Goal: Task Accomplishment & Management: Manage account settings

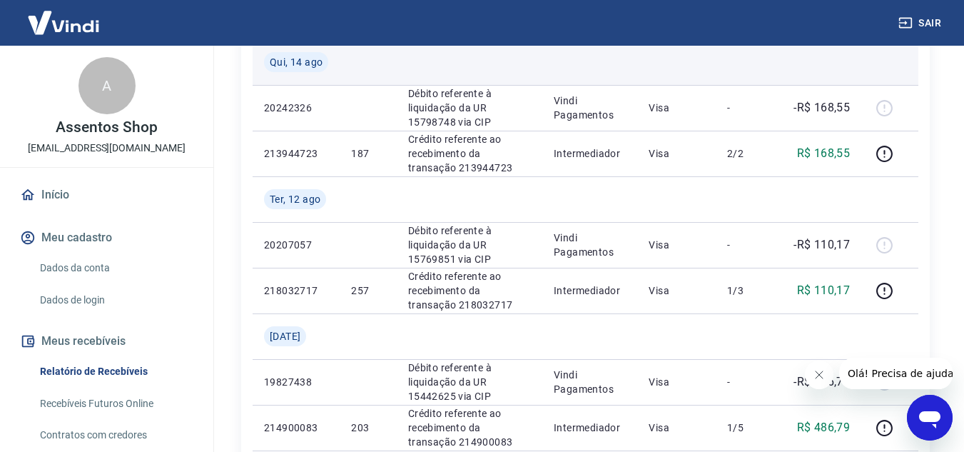
scroll to position [286, 0]
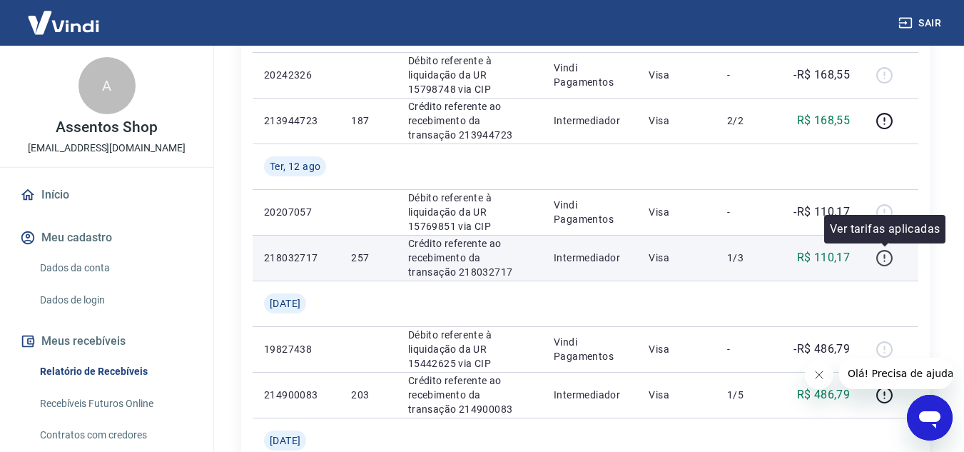
click at [885, 256] on icon "button" at bounding box center [885, 258] width 18 height 18
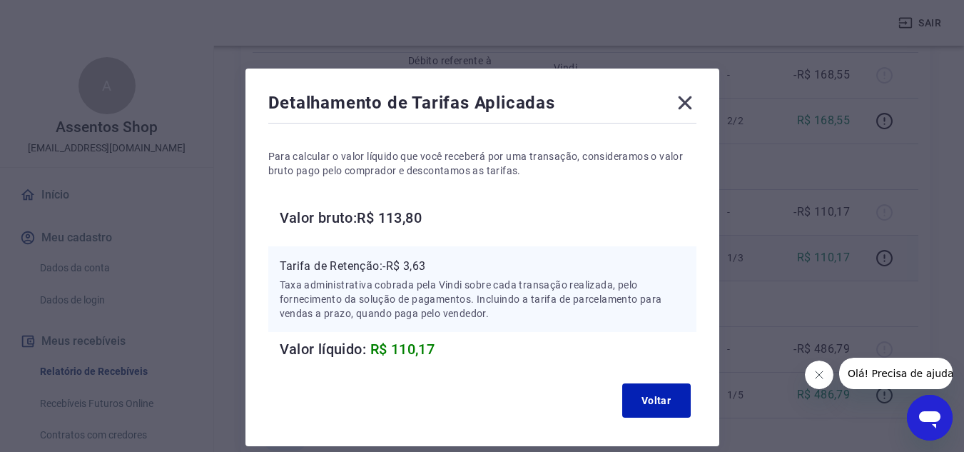
click at [686, 103] on icon at bounding box center [685, 103] width 14 height 14
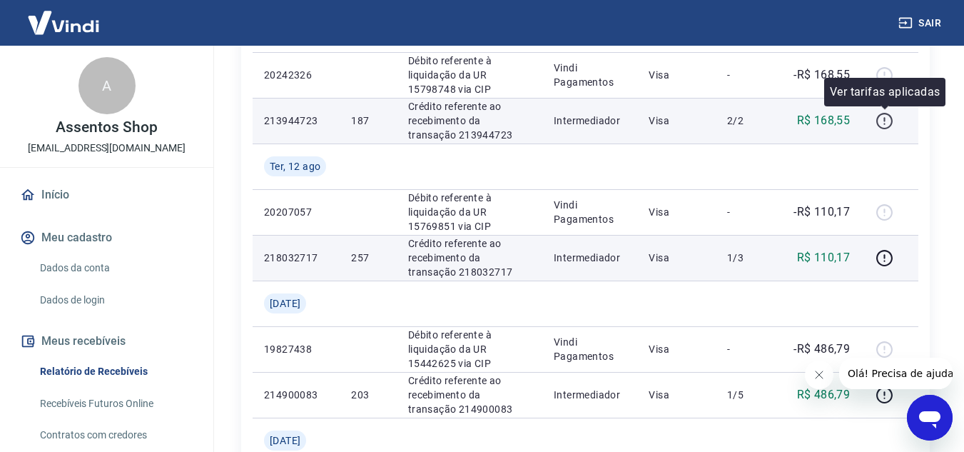
click at [883, 121] on icon "button" at bounding box center [885, 121] width 18 height 18
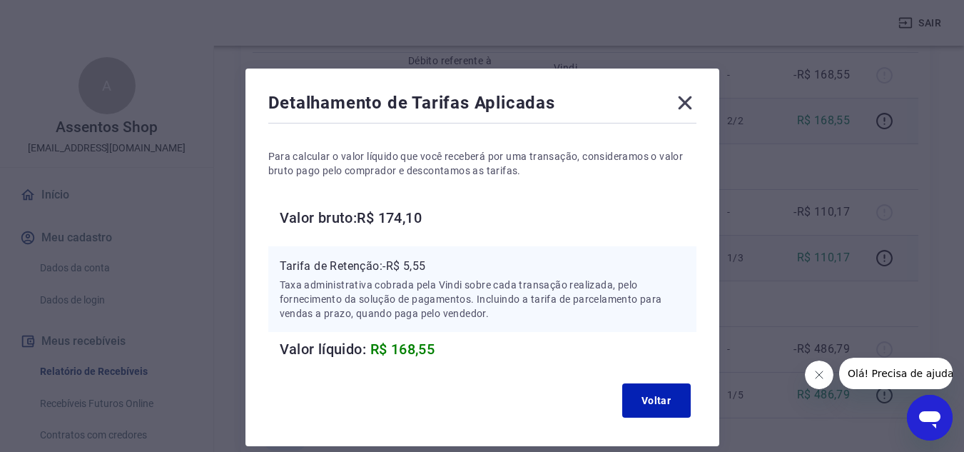
click at [684, 109] on icon at bounding box center [685, 102] width 23 height 23
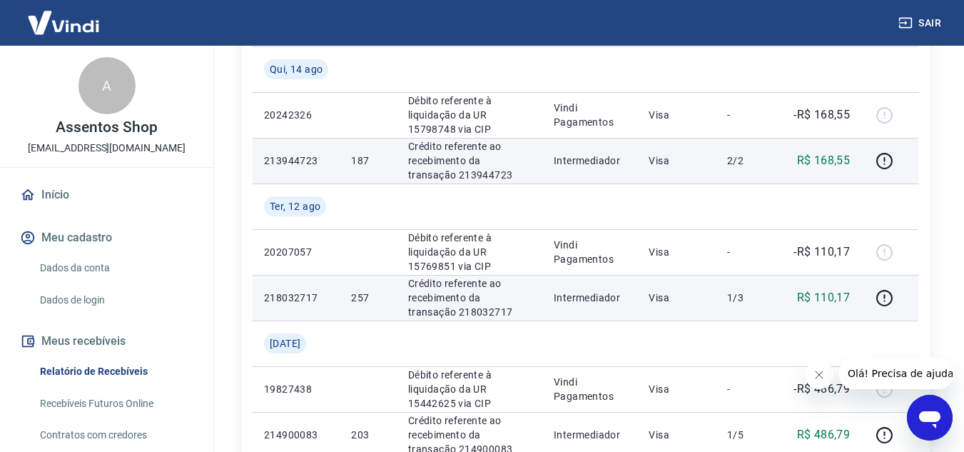
scroll to position [214, 0]
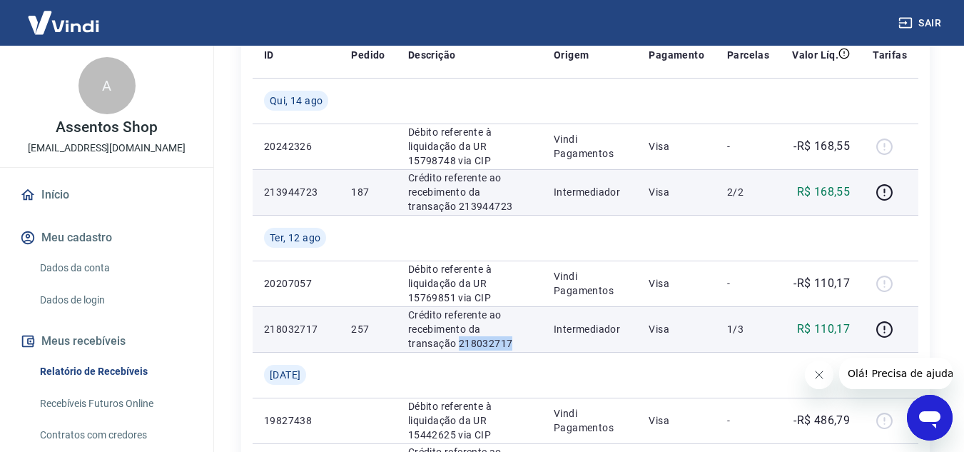
drag, startPoint x: 408, startPoint y: 342, endPoint x: 470, endPoint y: 341, distance: 61.4
click at [470, 341] on p "Crédito referente ao recebimento da transação 218032717" at bounding box center [469, 329] width 123 height 43
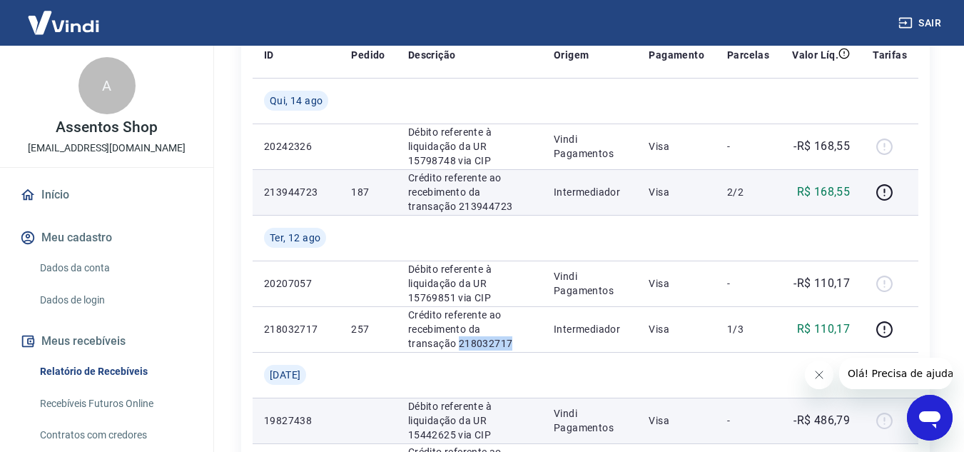
copy p "218032717"
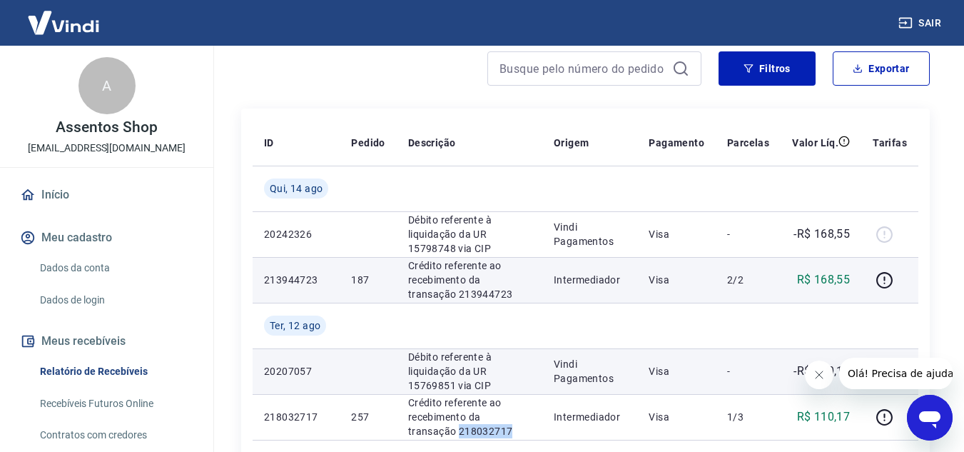
scroll to position [0, 0]
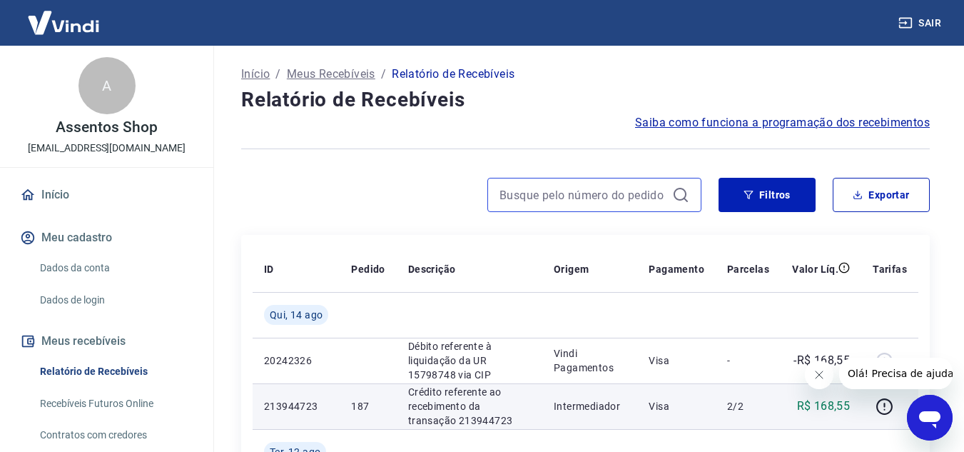
click at [598, 199] on input at bounding box center [583, 194] width 167 height 21
paste input "218032717"
type input "218032717"
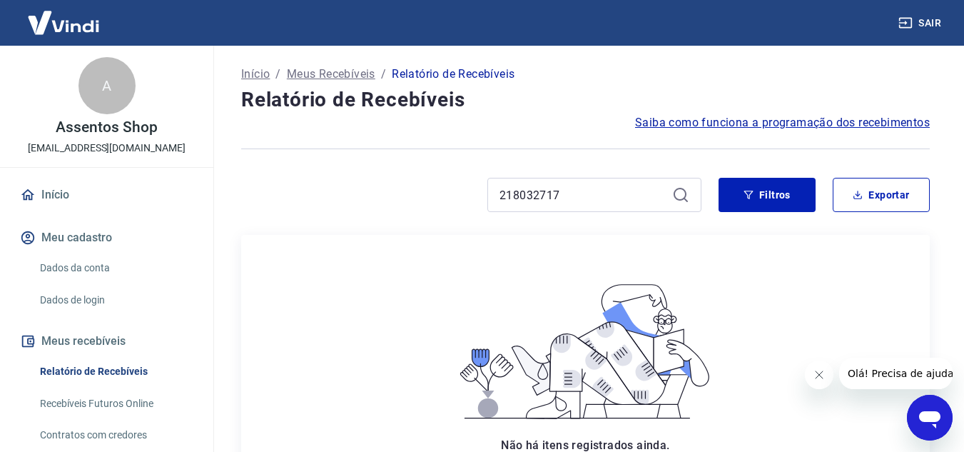
click at [676, 191] on icon at bounding box center [680, 194] width 13 height 13
click at [677, 193] on icon at bounding box center [680, 194] width 17 height 17
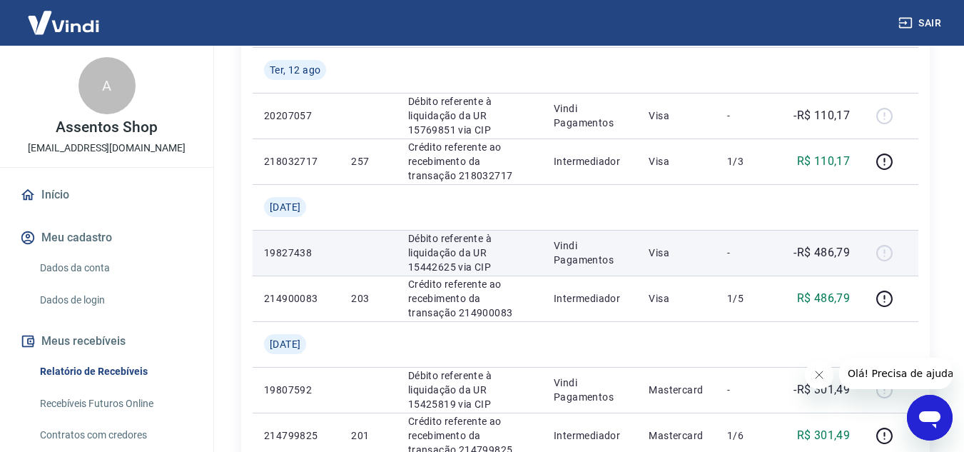
scroll to position [357, 0]
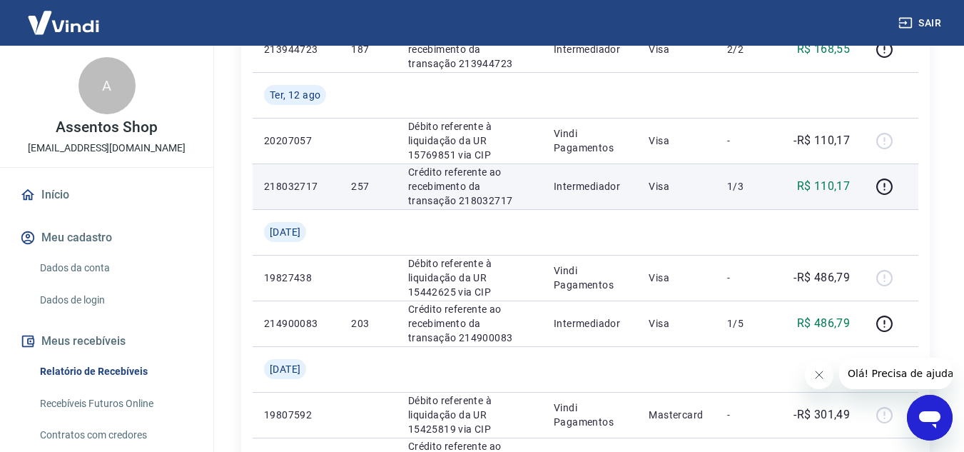
click at [408, 198] on p "Crédito referente ao recebimento da transação 218032717" at bounding box center [469, 186] width 123 height 43
copy p "218032717"
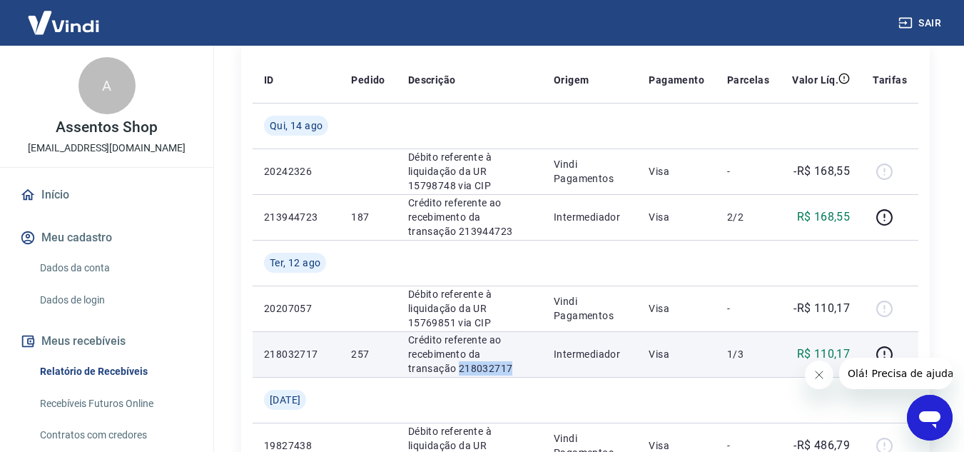
scroll to position [214, 0]
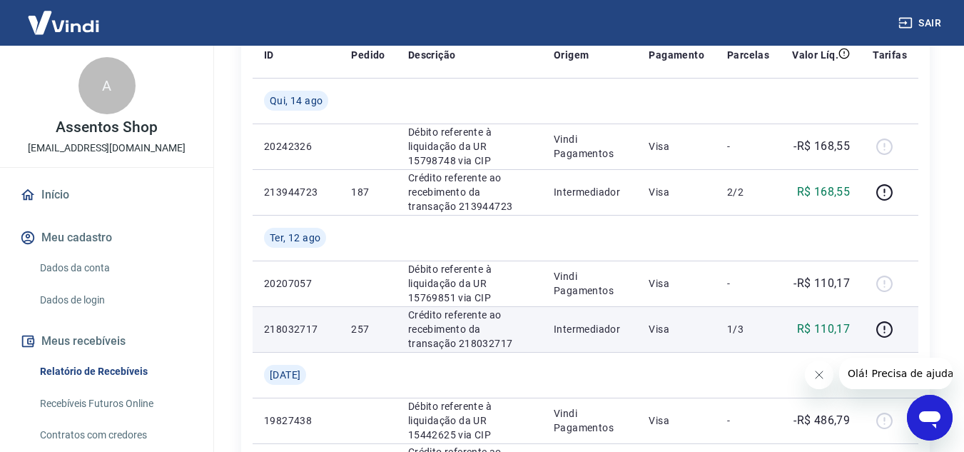
click at [350, 327] on td "257" at bounding box center [368, 329] width 56 height 46
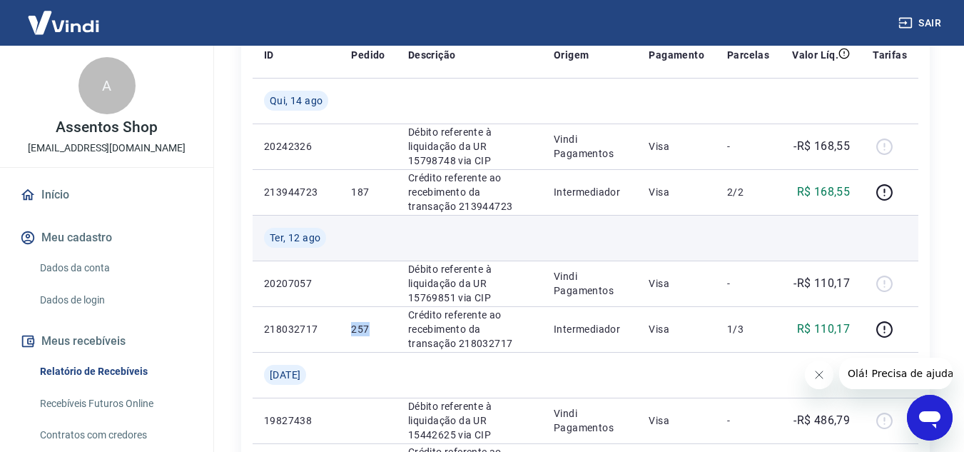
copy p "257"
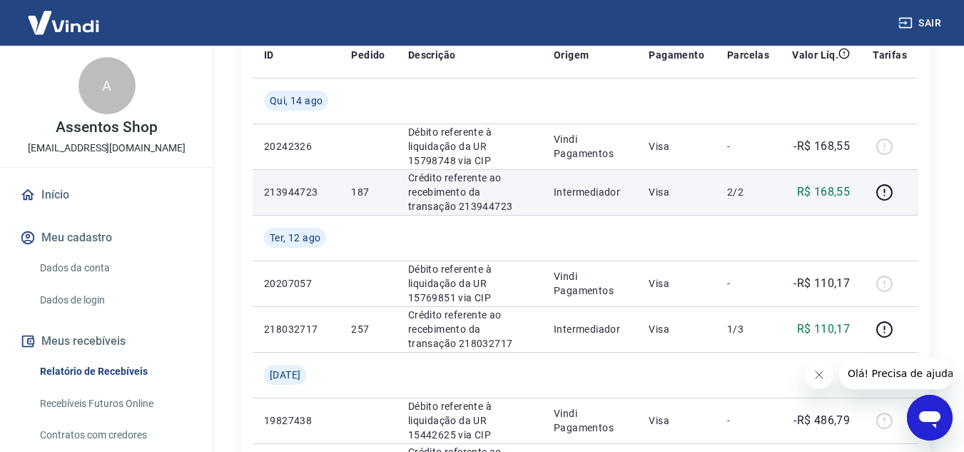
click at [356, 194] on p "187" at bounding box center [368, 192] width 34 height 14
click at [348, 190] on td "187" at bounding box center [368, 192] width 56 height 46
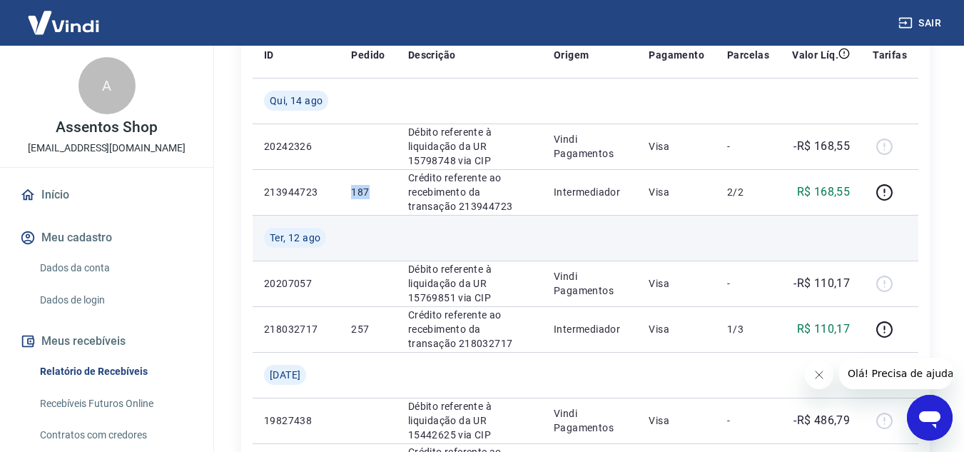
copy p "187"
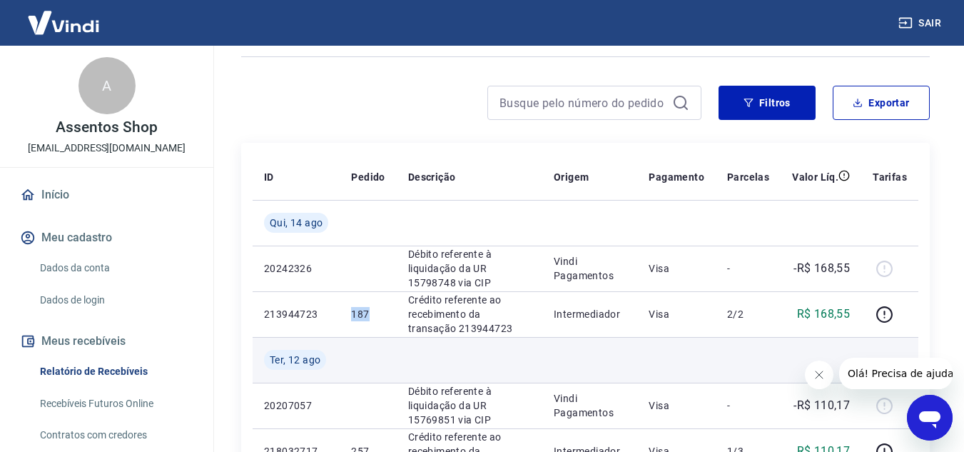
scroll to position [0, 0]
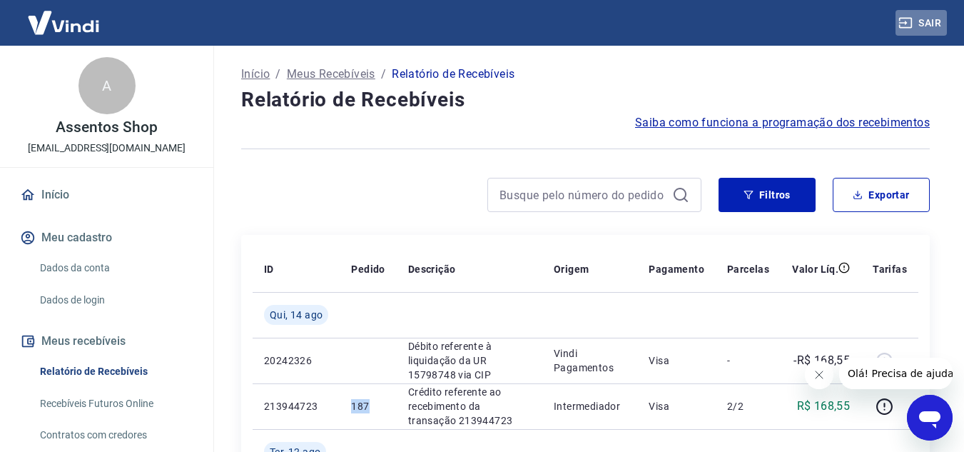
drag, startPoint x: 944, startPoint y: 25, endPoint x: 875, endPoint y: 4, distance: 71.8
click at [942, 25] on button "Sair" at bounding box center [921, 23] width 51 height 26
